Goal: Task Accomplishment & Management: Manage account settings

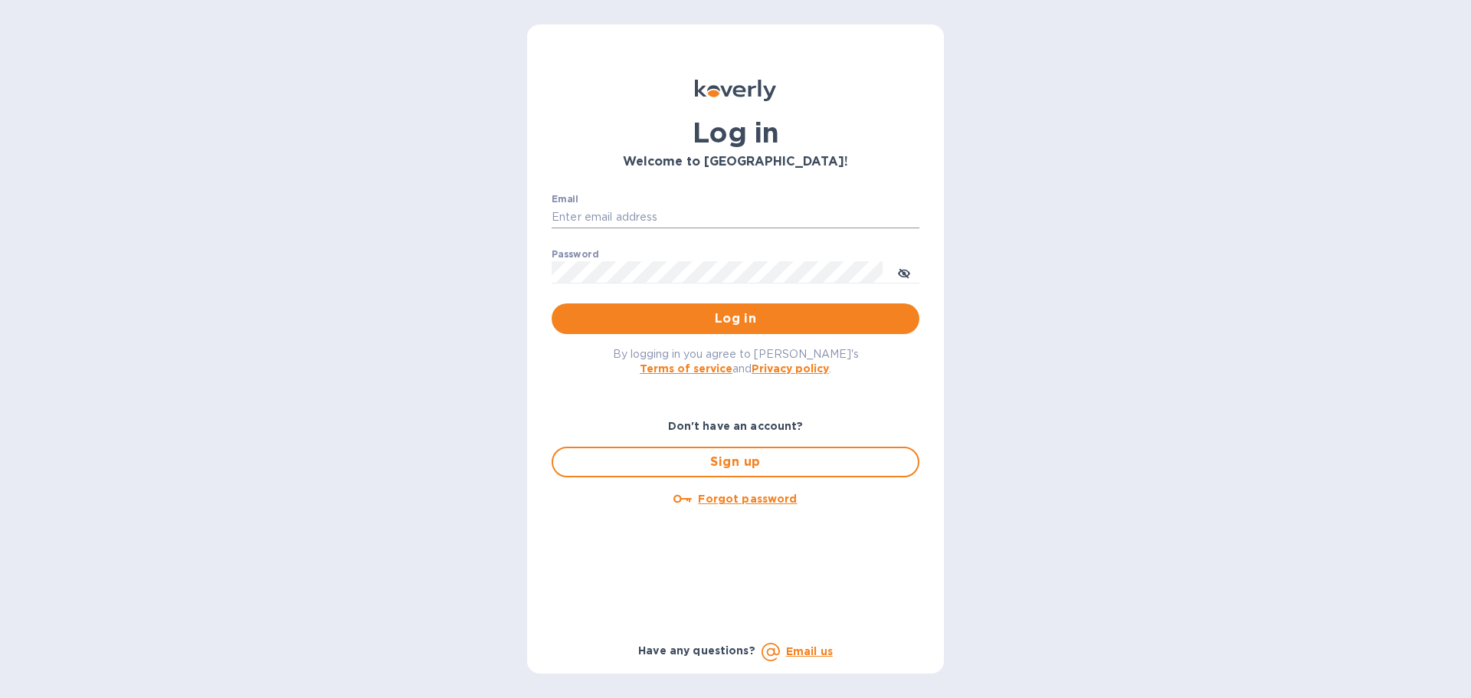
click at [704, 218] on input "Email" at bounding box center [736, 217] width 368 height 23
type input "[PERSON_NAME][EMAIL_ADDRESS][DOMAIN_NAME]"
click at [552, 303] on button "Log in" at bounding box center [736, 318] width 368 height 31
click at [727, 213] on input "Email" at bounding box center [736, 217] width 368 height 23
